Goal: Navigation & Orientation: Find specific page/section

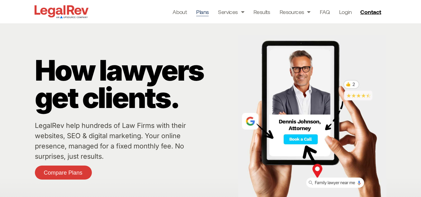
click at [204, 12] on link "Plans" at bounding box center [202, 11] width 12 height 9
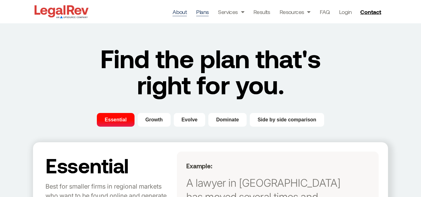
click at [180, 12] on link "About" at bounding box center [180, 11] width 14 height 9
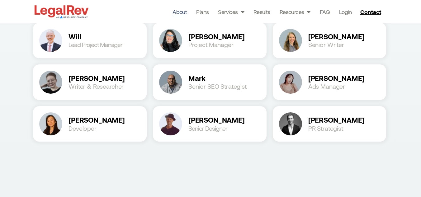
scroll to position [826, 0]
